Goal: Navigation & Orientation: Find specific page/section

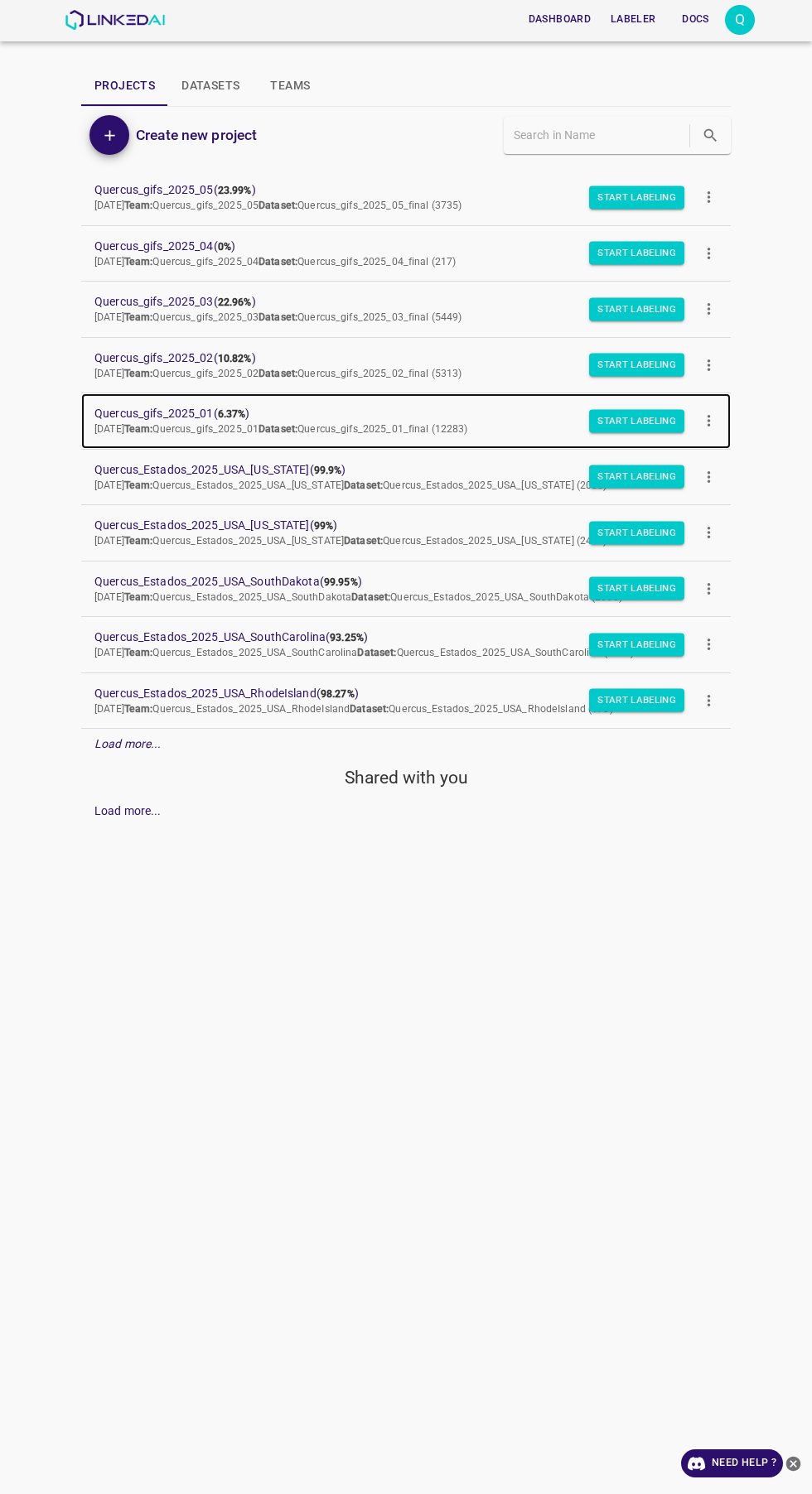
click at [151, 426] on span "[DATE] Team: Quercus_gifs_2025_01 Dataset: Quercus_gifs_2025_01_final (12283)" at bounding box center [281, 428] width 374 height 12
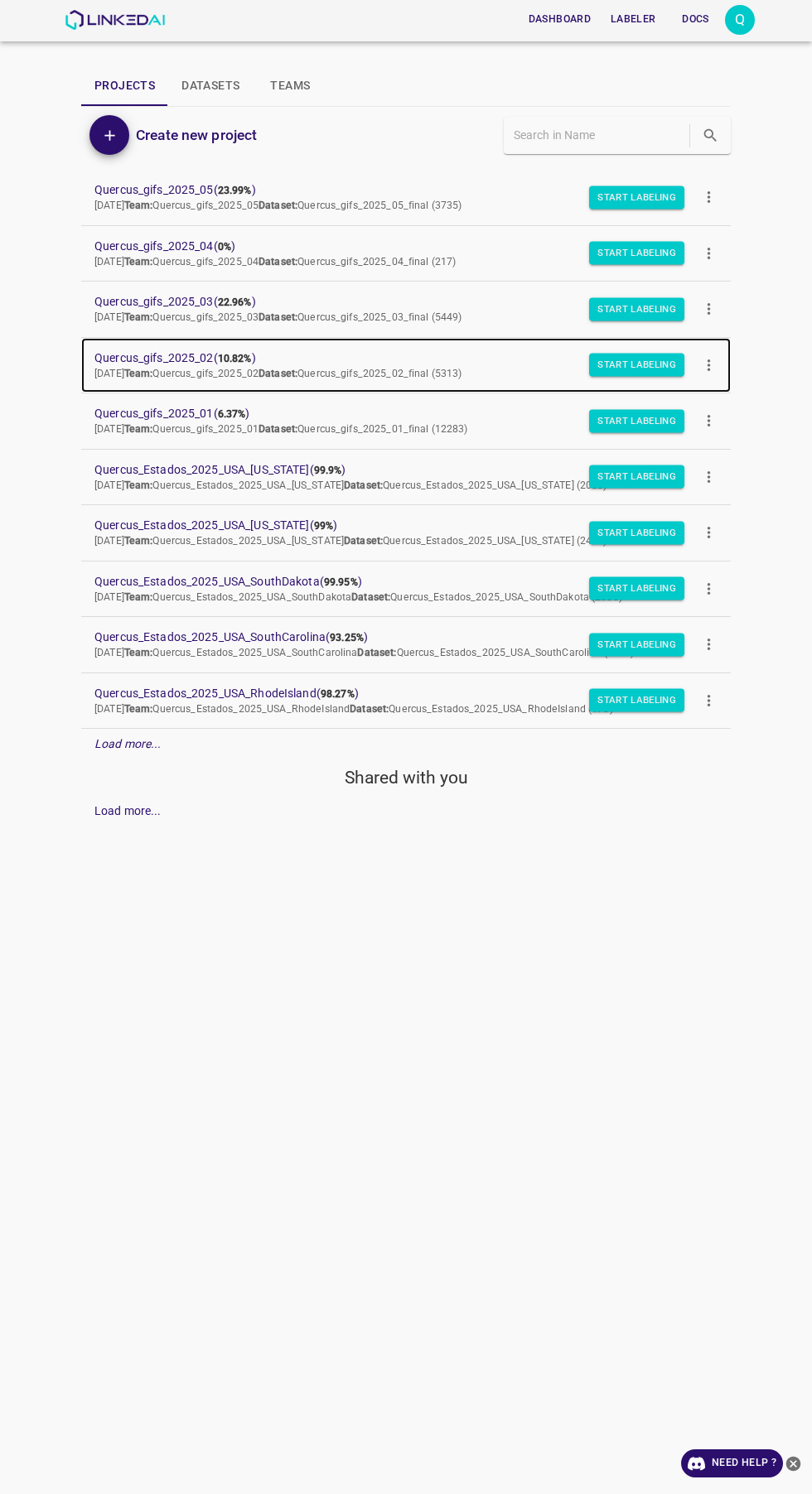
click at [154, 367] on p "Wed Sep 17 2025 Team: Quercus_gifs_2025_02 Dataset: Quercus_gifs_2025_02_final …" at bounding box center [393, 374] width 596 height 15
